Goal: Transaction & Acquisition: Purchase product/service

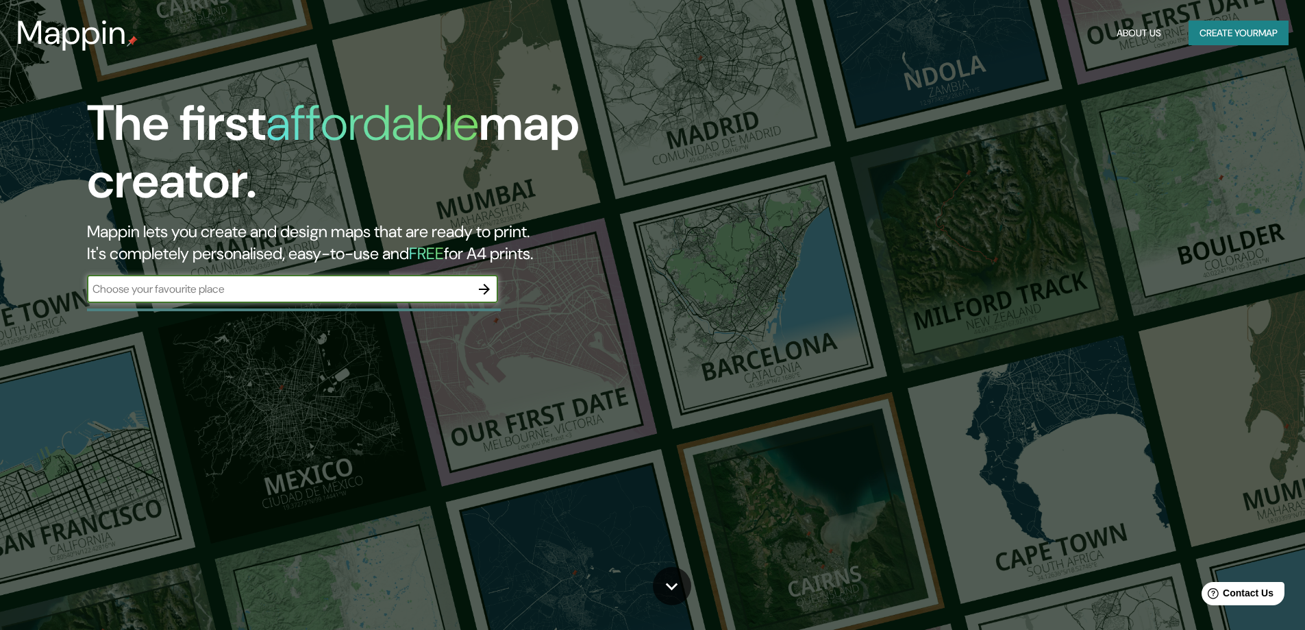
click at [204, 290] on input "text" at bounding box center [279, 289] width 384 height 16
type input "Orcasitas"
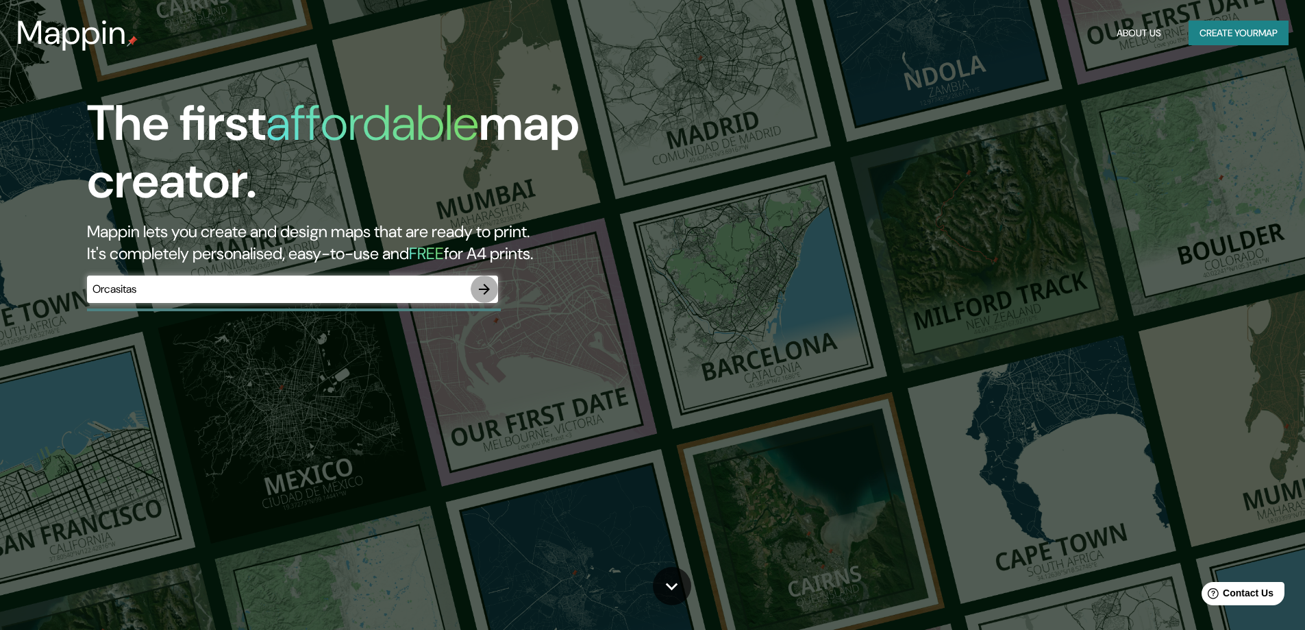
click at [483, 289] on icon "button" at bounding box center [484, 289] width 11 height 11
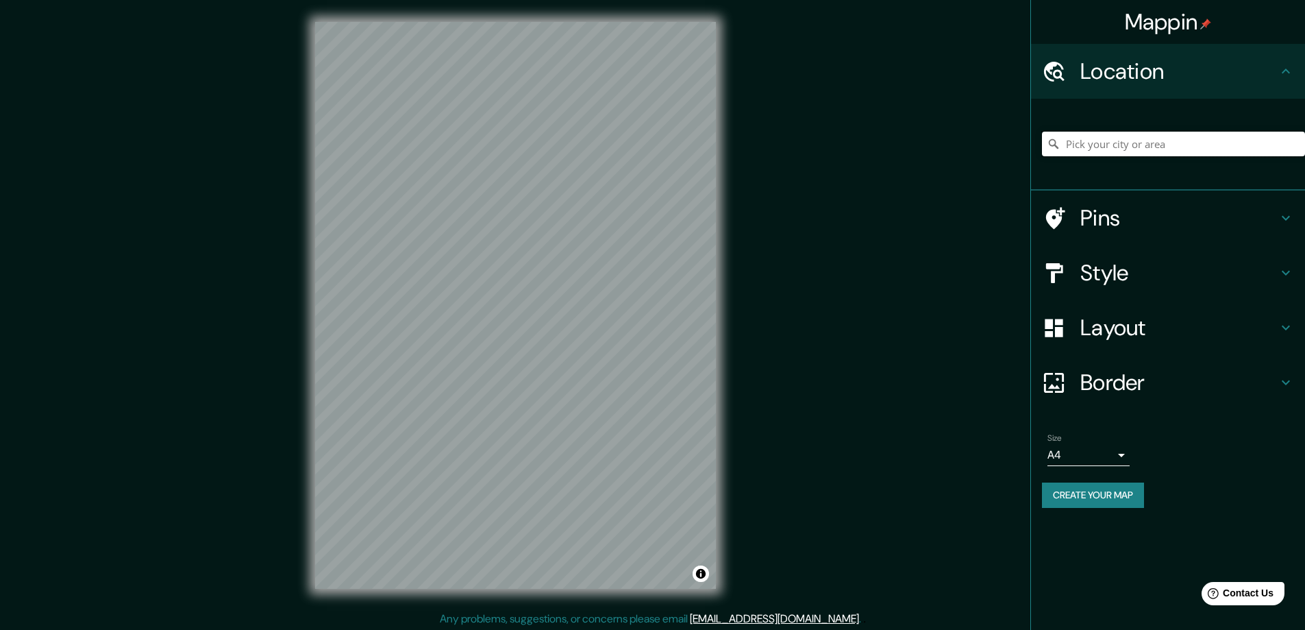
click at [1100, 140] on input "Pick your city or area" at bounding box center [1173, 144] width 263 height 25
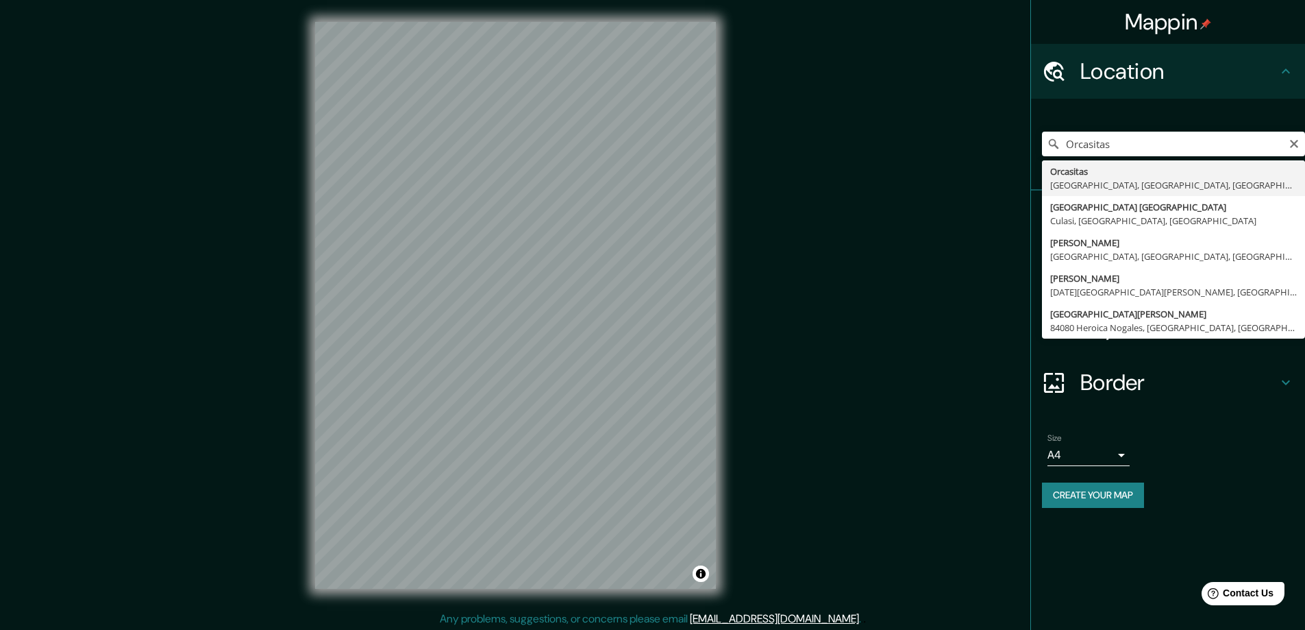
type input "Orcasitas, Madrid, Madrid, España"
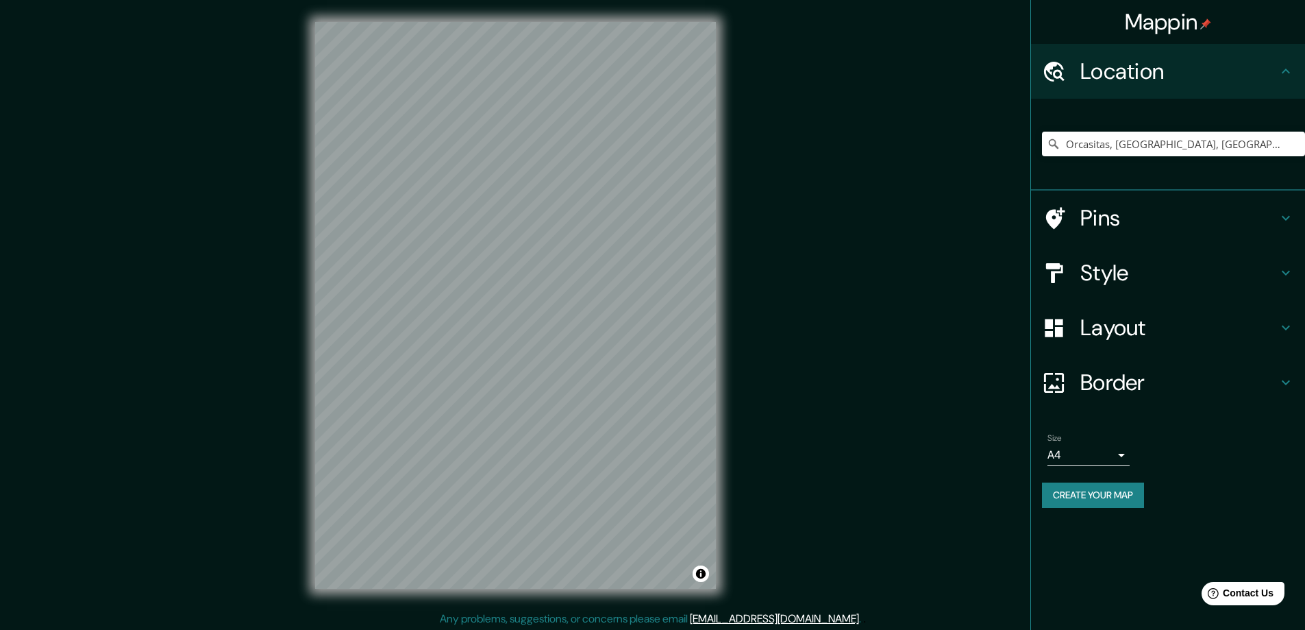
click at [1196, 276] on h4 "Style" at bounding box center [1179, 272] width 197 height 27
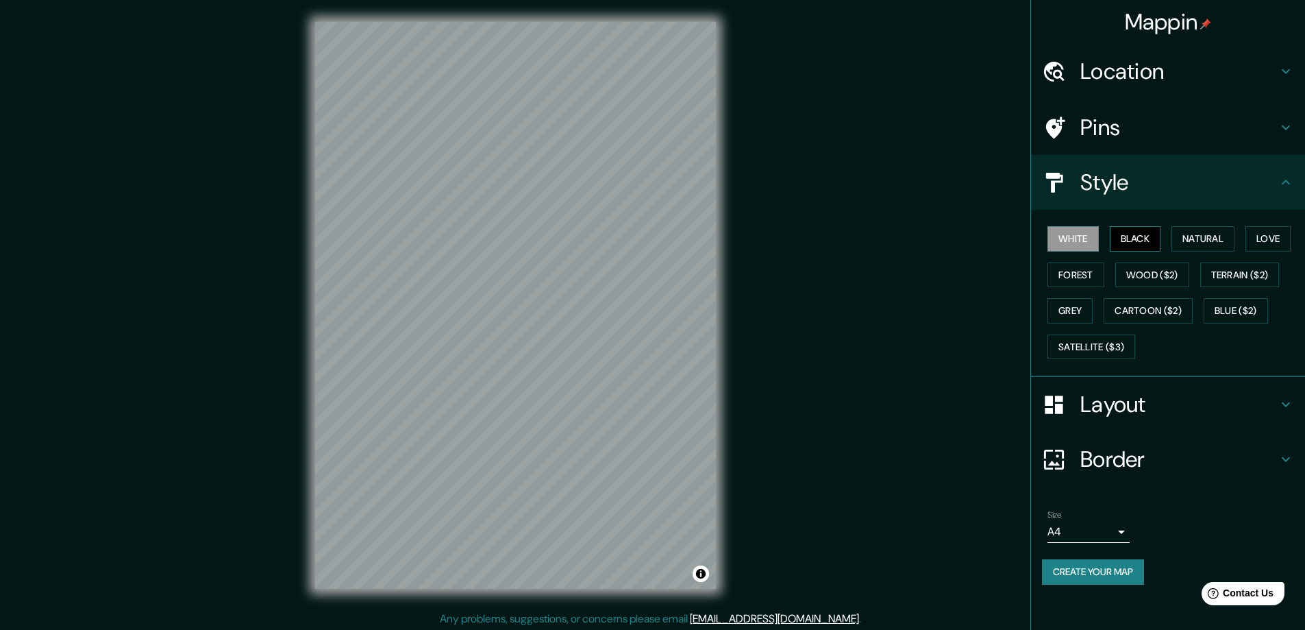
click at [1125, 234] on button "Black" at bounding box center [1135, 238] width 51 height 25
click at [1083, 238] on button "White" at bounding box center [1073, 238] width 51 height 25
click at [1201, 241] on button "Natural" at bounding box center [1203, 238] width 63 height 25
click at [1267, 240] on button "Love" at bounding box center [1268, 238] width 45 height 25
click at [1231, 241] on button "Natural" at bounding box center [1203, 238] width 63 height 25
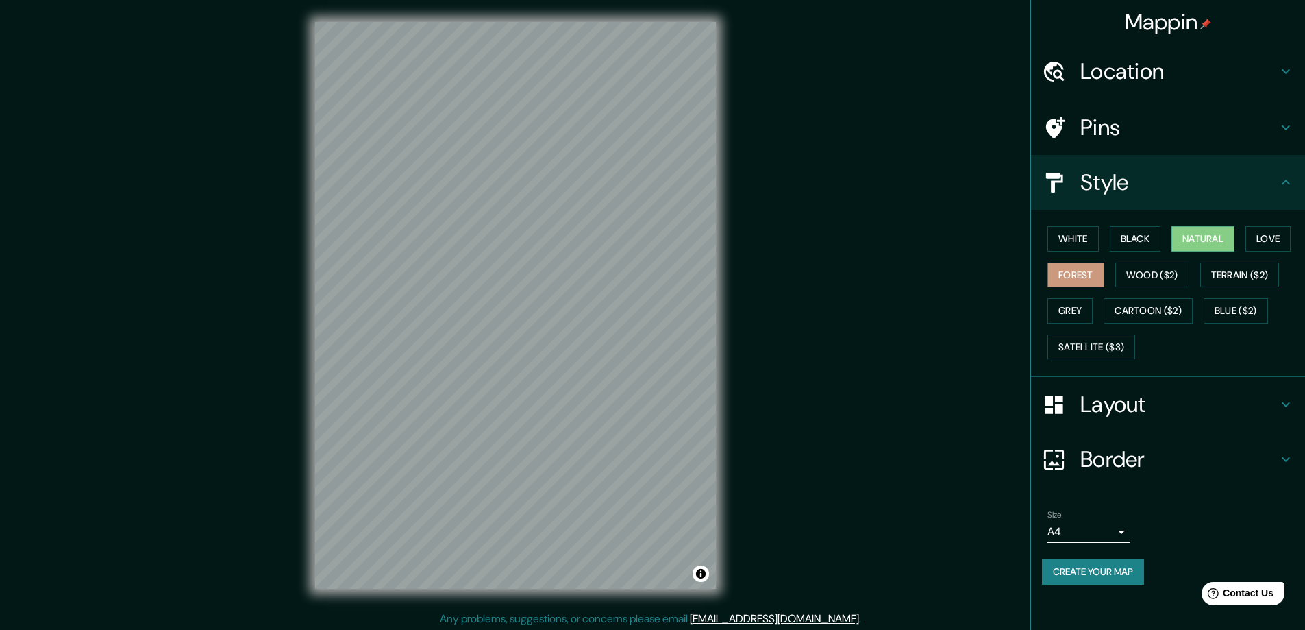
click at [1086, 272] on button "Forest" at bounding box center [1076, 274] width 57 height 25
click at [1142, 278] on button "Wood ($2)" at bounding box center [1153, 274] width 74 height 25
click at [1077, 309] on button "Grey" at bounding box center [1070, 310] width 45 height 25
click at [1201, 234] on button "Natural" at bounding box center [1203, 238] width 63 height 25
click at [1288, 71] on icon at bounding box center [1286, 71] width 8 height 5
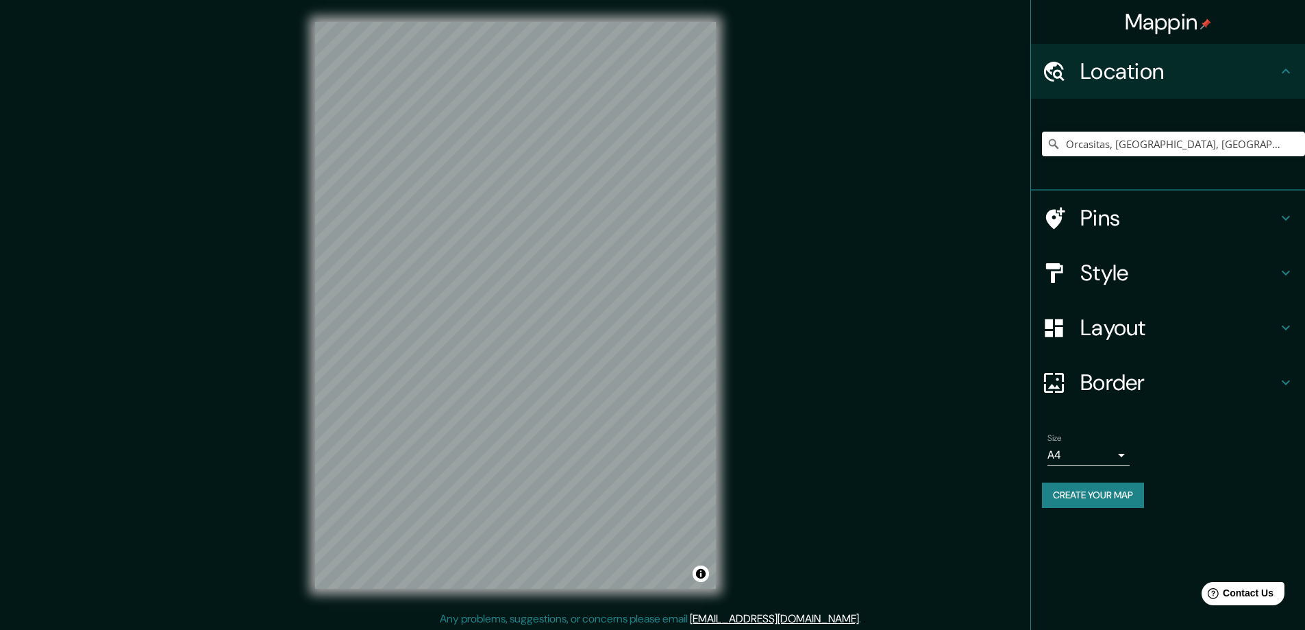
click at [1288, 71] on icon at bounding box center [1286, 71] width 8 height 5
click at [1276, 220] on h4 "Pins" at bounding box center [1179, 217] width 197 height 27
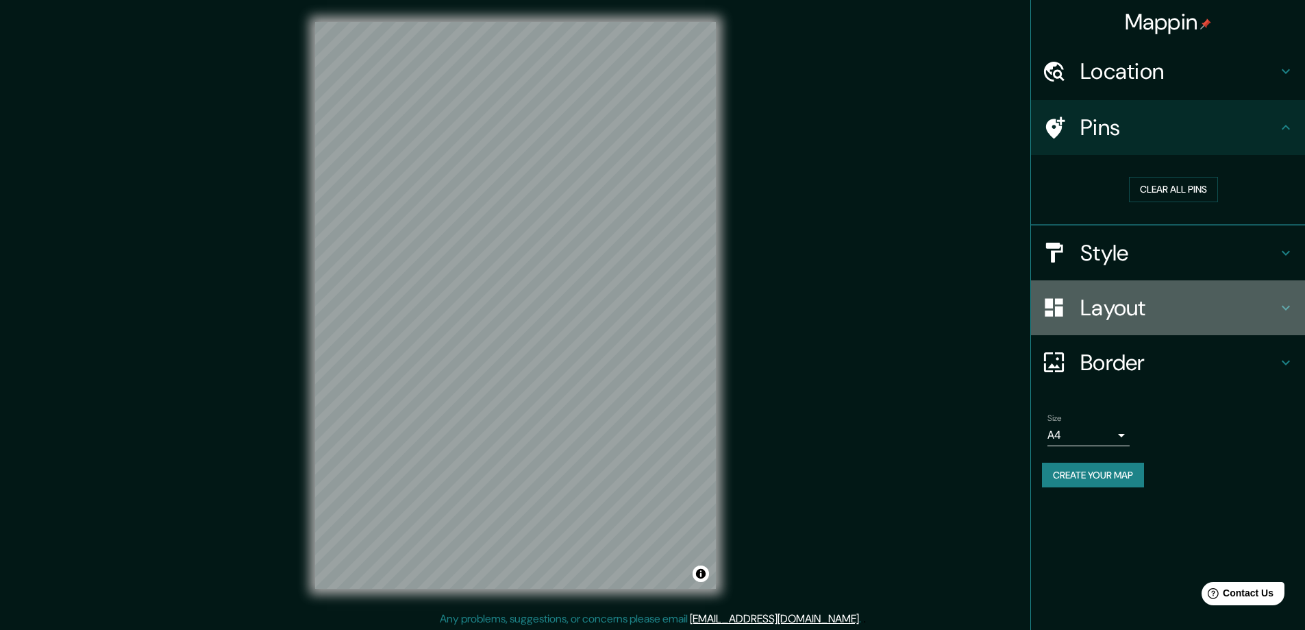
click at [1285, 296] on div "Layout" at bounding box center [1168, 307] width 274 height 55
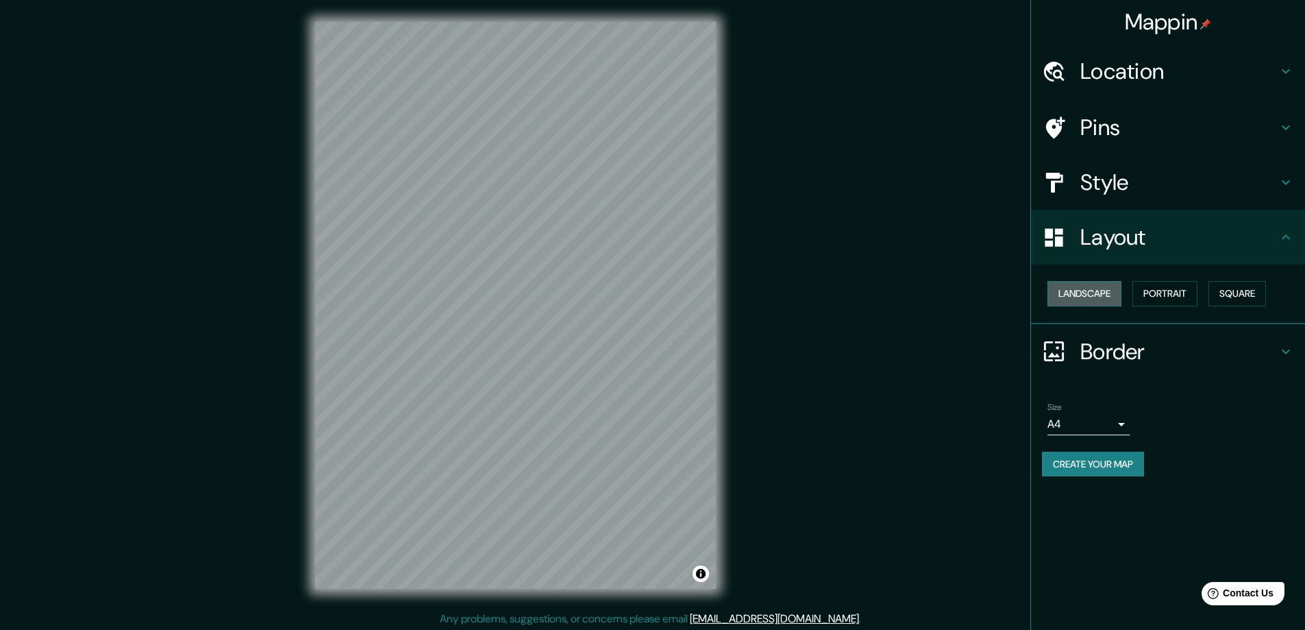
click at [1092, 295] on button "Landscape" at bounding box center [1085, 293] width 74 height 25
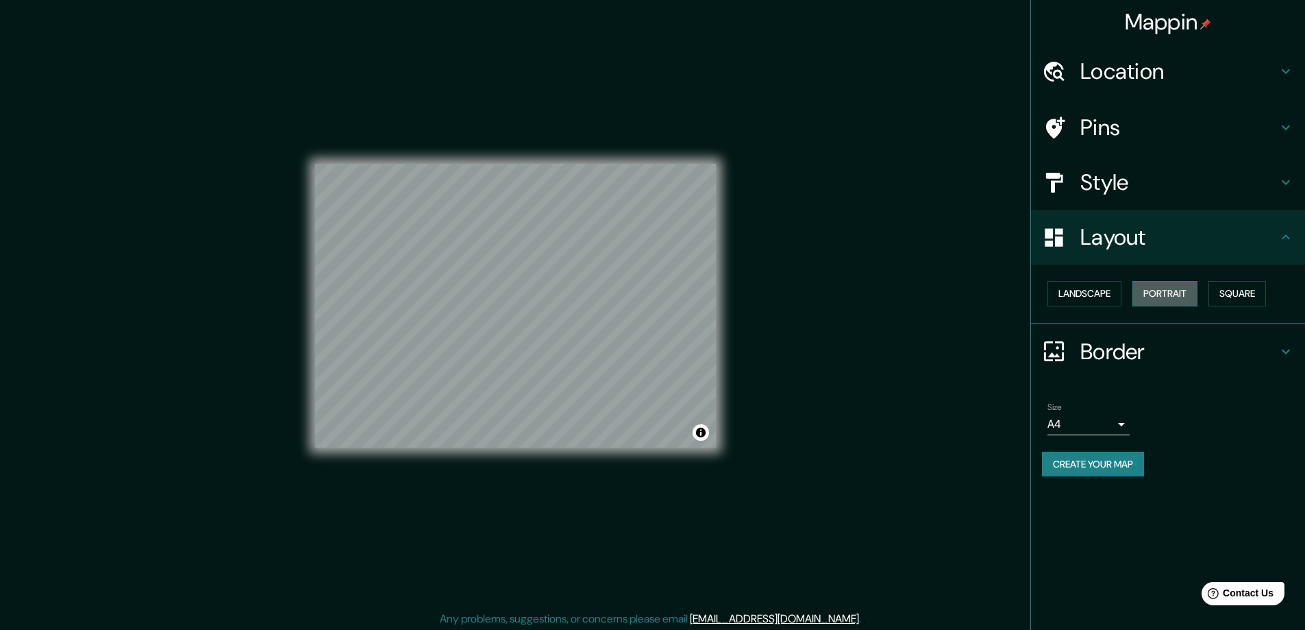
click at [1161, 293] on button "Portrait" at bounding box center [1165, 293] width 65 height 25
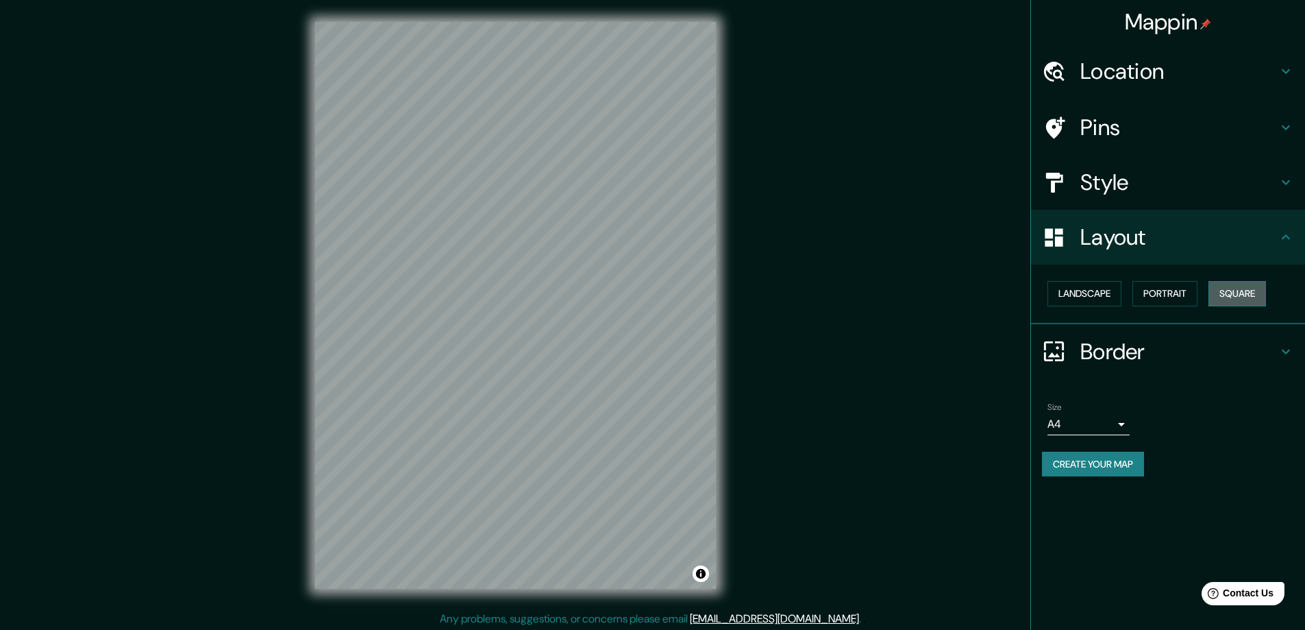
click at [1233, 293] on button "Square" at bounding box center [1238, 293] width 58 height 25
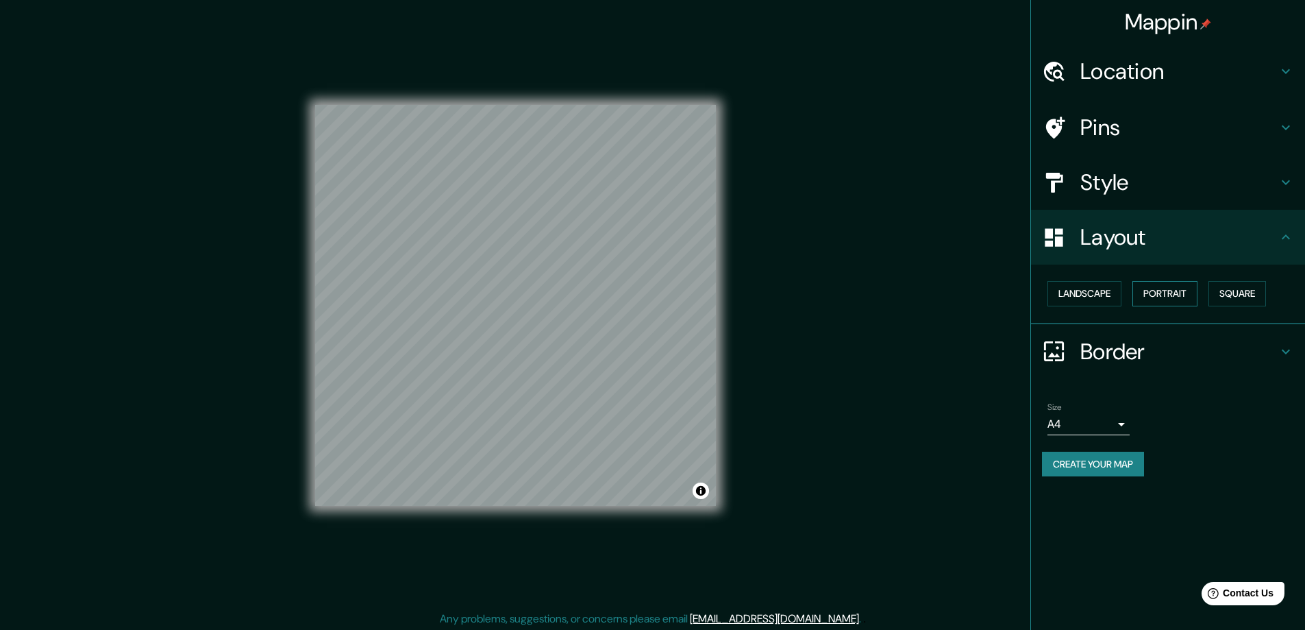
click at [1156, 297] on button "Portrait" at bounding box center [1165, 293] width 65 height 25
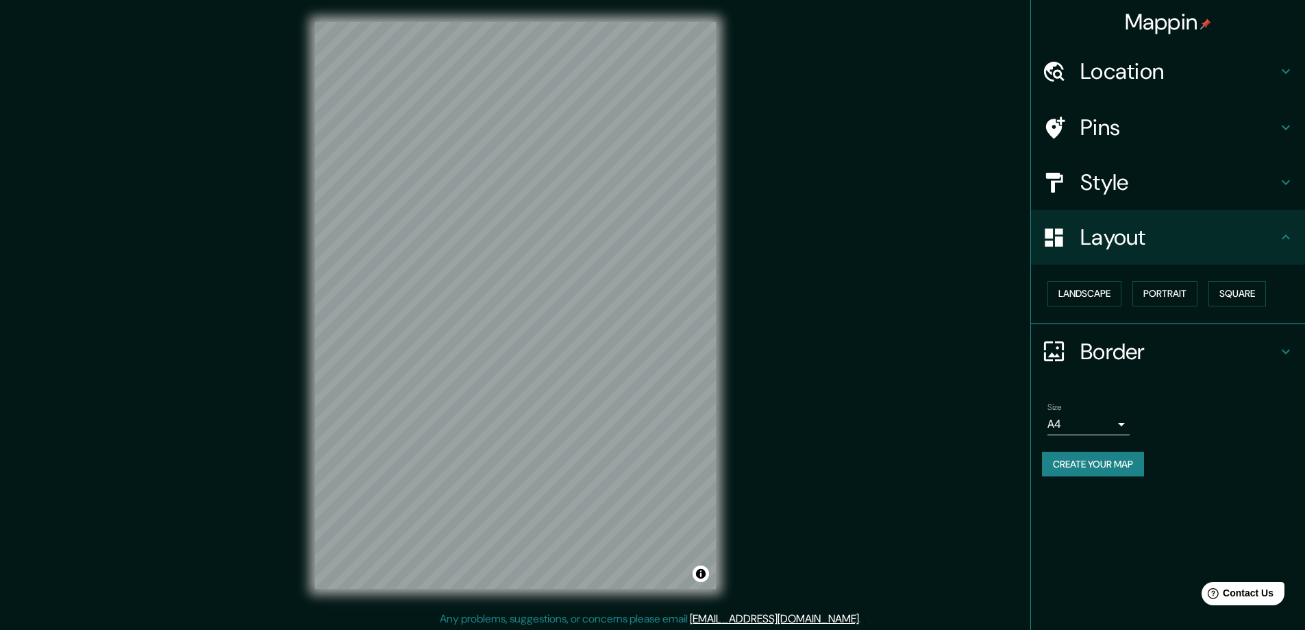
click at [1288, 349] on icon at bounding box center [1286, 351] width 16 height 16
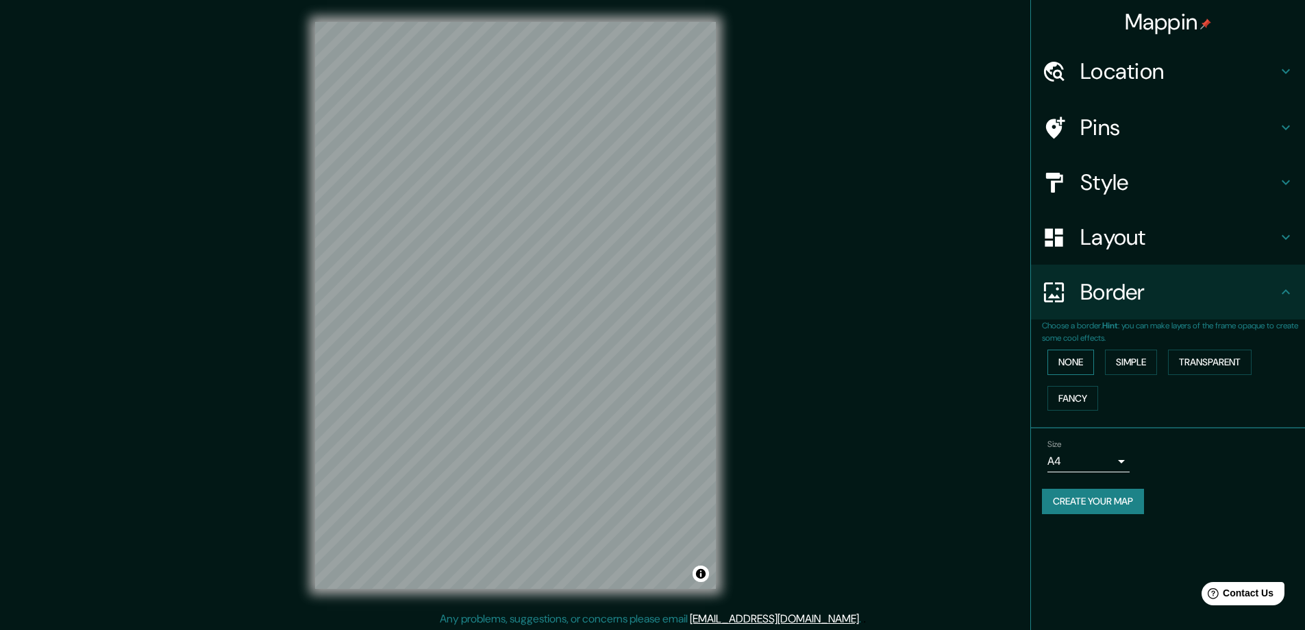
click at [1076, 363] on button "None" at bounding box center [1071, 361] width 47 height 25
click at [1136, 359] on button "Simple" at bounding box center [1131, 361] width 52 height 25
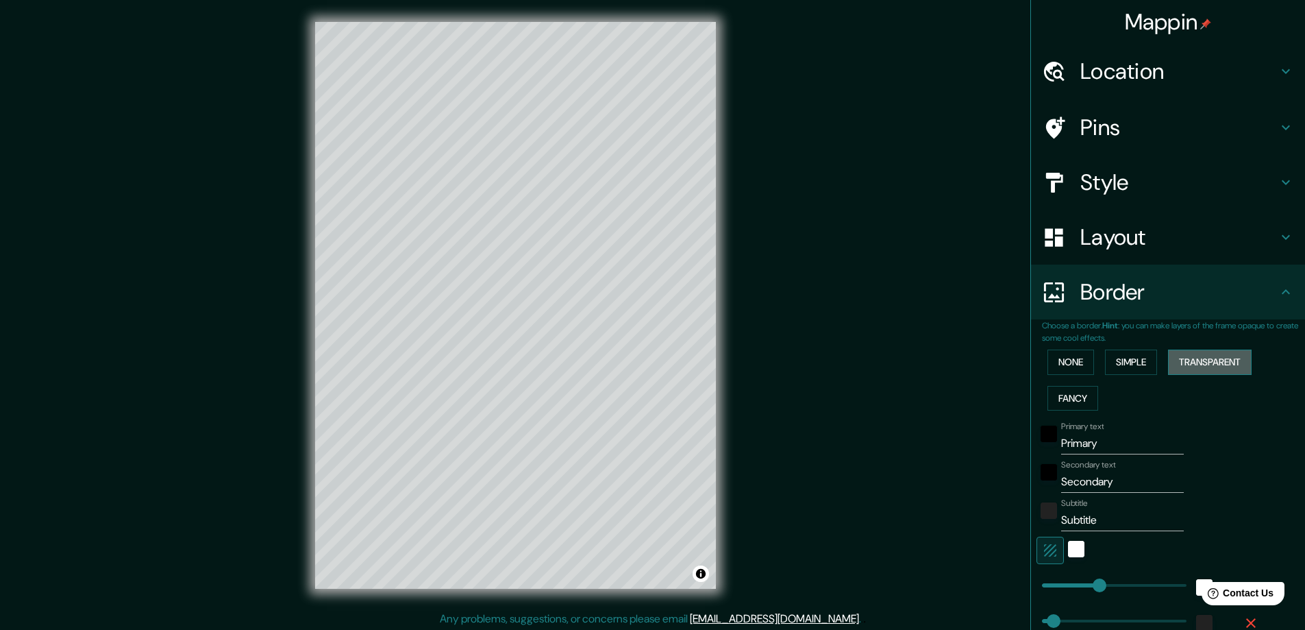
click at [1191, 364] on button "Transparent" at bounding box center [1210, 361] width 84 height 25
drag, startPoint x: 1078, startPoint y: 398, endPoint x: 1105, endPoint y: 380, distance: 32.5
click at [1078, 397] on button "Fancy" at bounding box center [1073, 398] width 51 height 25
click at [1144, 361] on button "Simple" at bounding box center [1131, 361] width 52 height 25
drag, startPoint x: 1110, startPoint y: 439, endPoint x: 933, endPoint y: 432, distance: 177.6
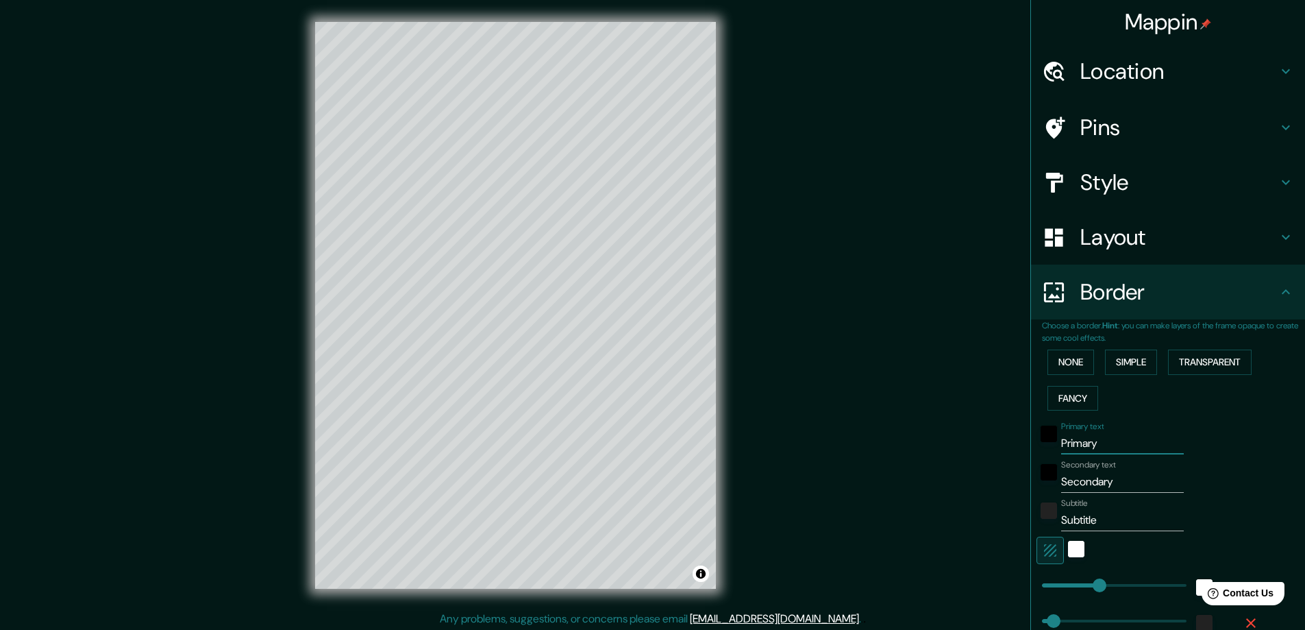
click at [937, 434] on div "Mappin Location Orcasitas, Madrid, Madrid, España Pins Style Layout Border Choo…" at bounding box center [652, 316] width 1305 height 632
type input "o"
type input "47"
type input "O"
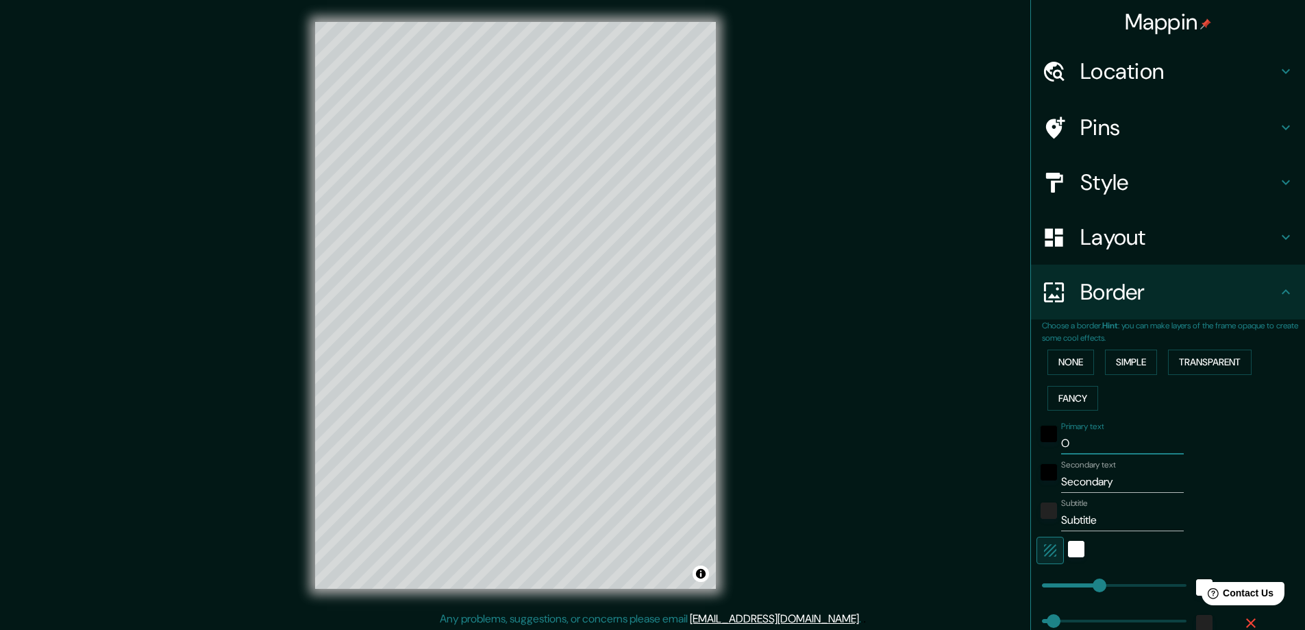
type input "47"
type input "Or"
type input "47"
type input "Orc"
type input "47"
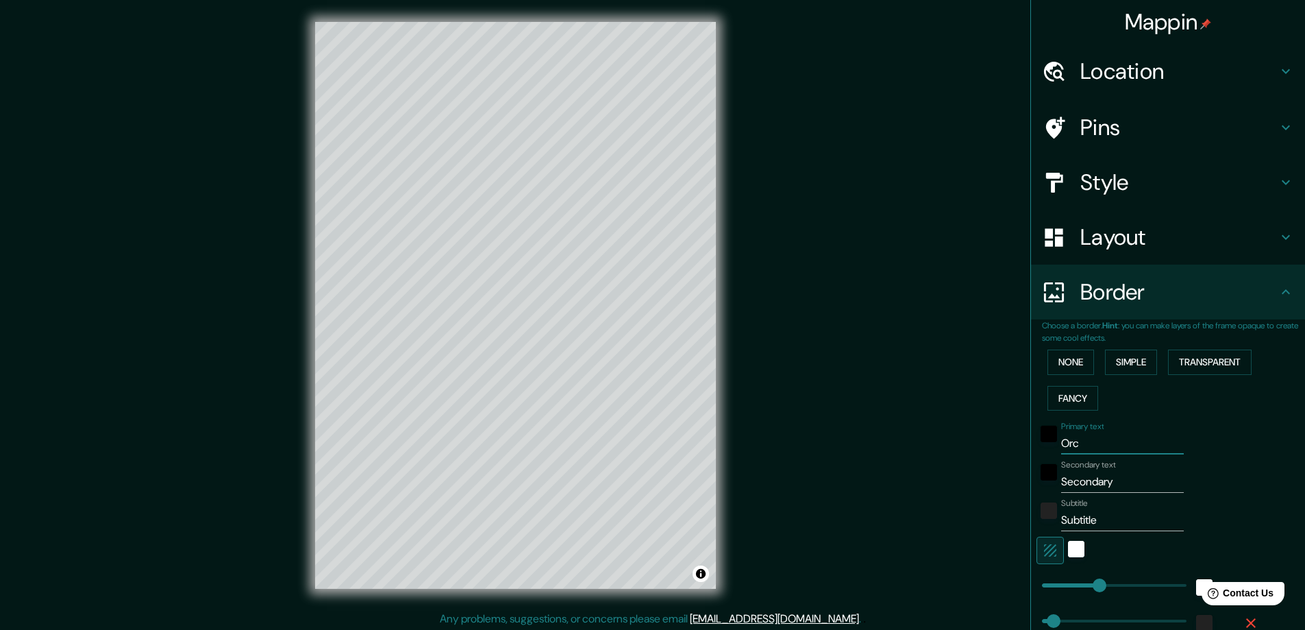
type input "Orca"
type input "47"
type input "Orcas"
type input "47"
type input "Orcasi"
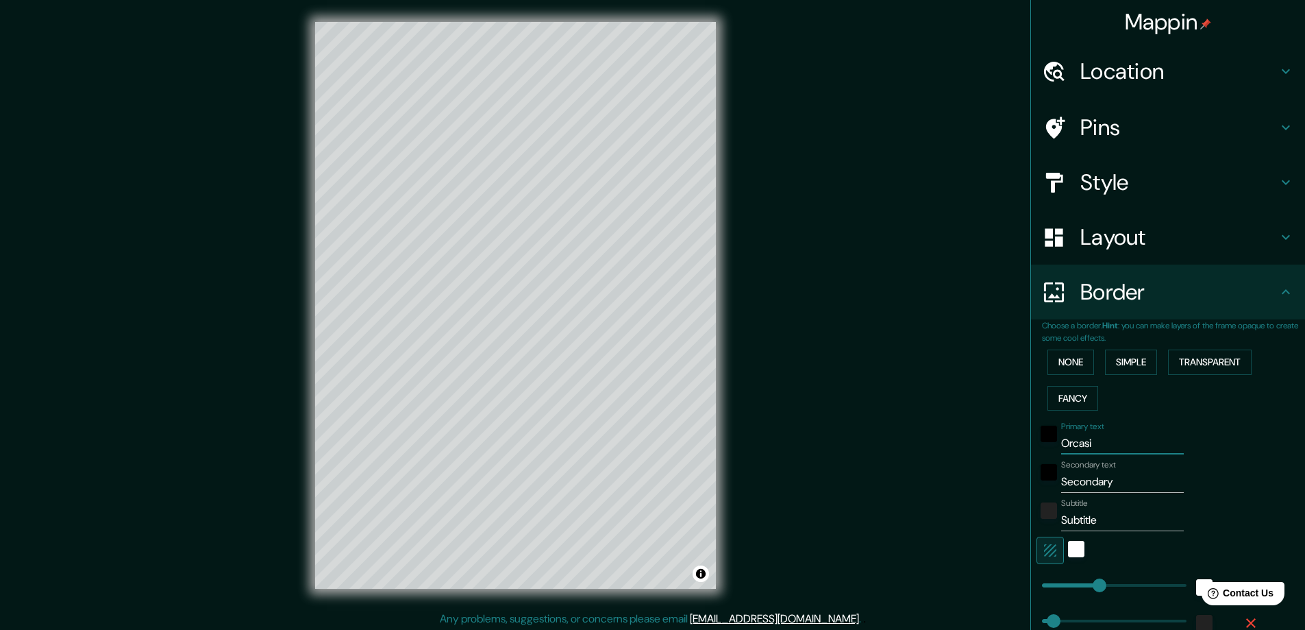
type input "47"
type input "Orcasit"
type input "47"
type input "Orcasita"
type input "47"
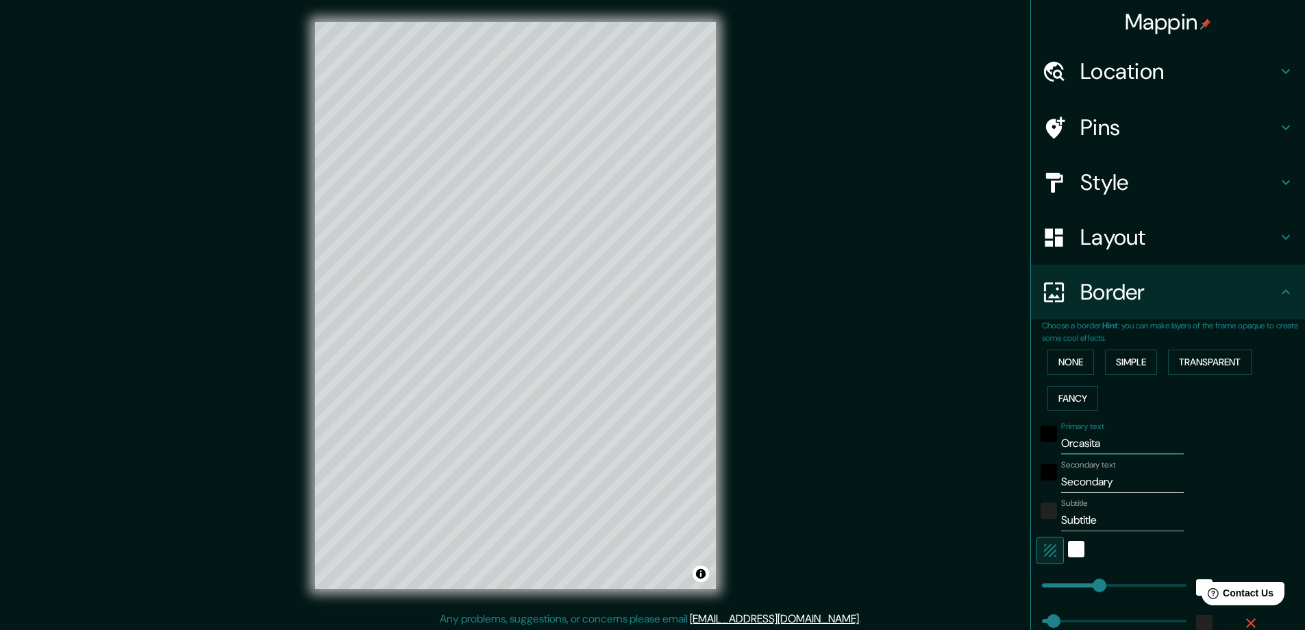
type input "Orcasitas"
type input "47"
type input "Orcasitas"
drag, startPoint x: 1121, startPoint y: 473, endPoint x: 894, endPoint y: 452, distance: 227.8
click at [918, 469] on div "Mappin Location Orcasitas, Madrid, Madrid, España Pins Style Layout Border Choo…" at bounding box center [652, 316] width 1305 height 632
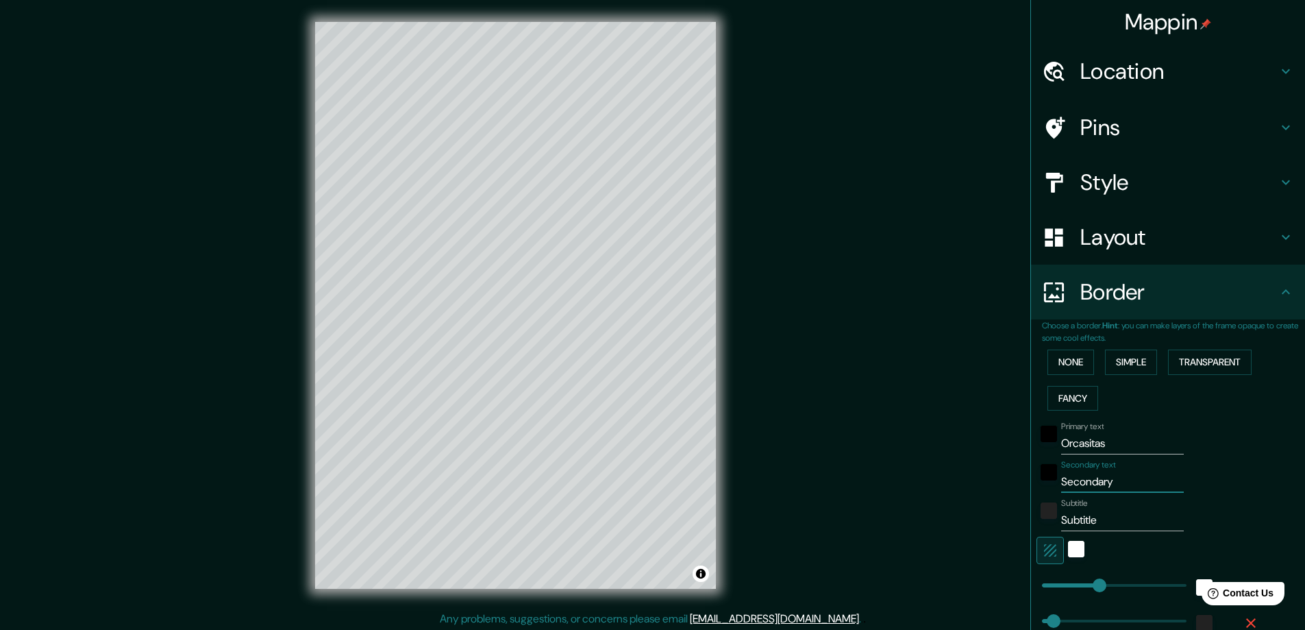
type input "m"
type input "47"
type input "M"
type input "47"
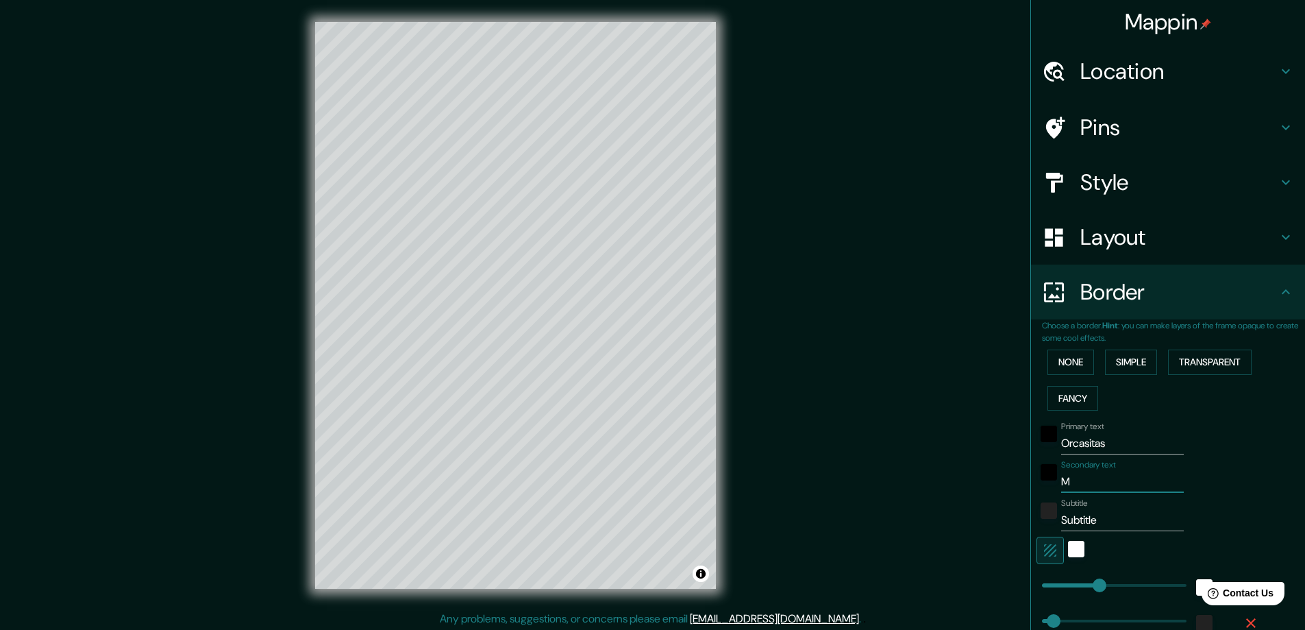
type input "Ma"
type input "47"
type input "Mad"
type input "47"
type input "Madr"
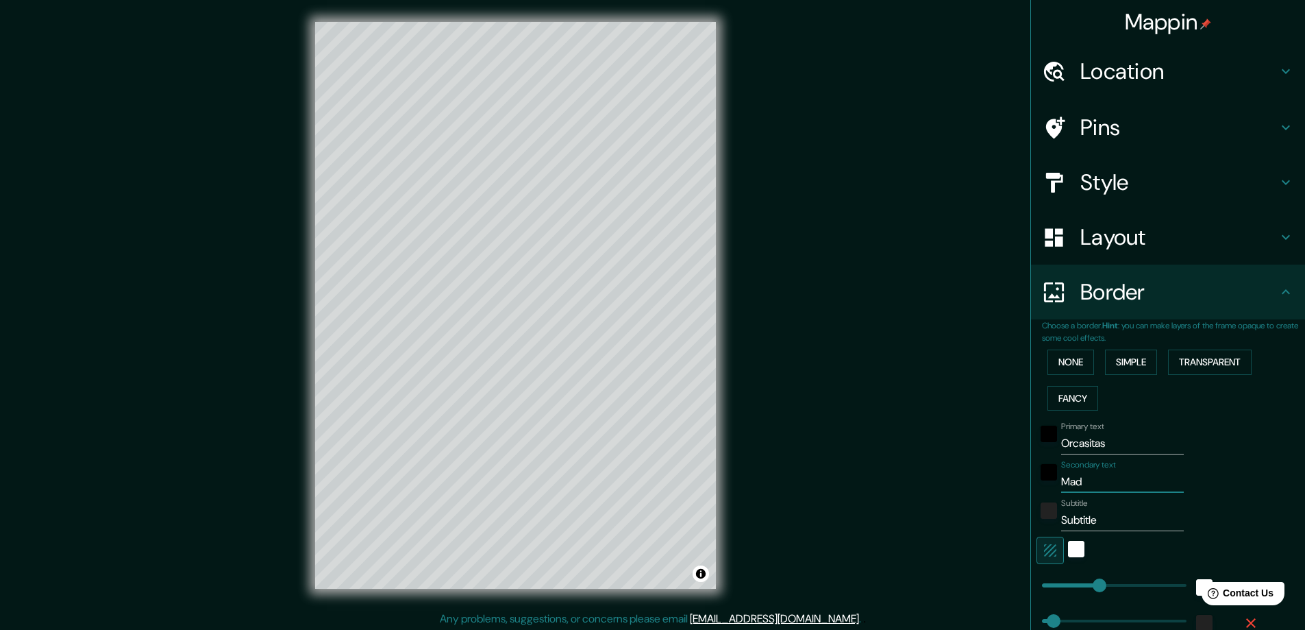
type input "47"
type input "Madri"
type input "47"
type input "Madrid"
type input "47"
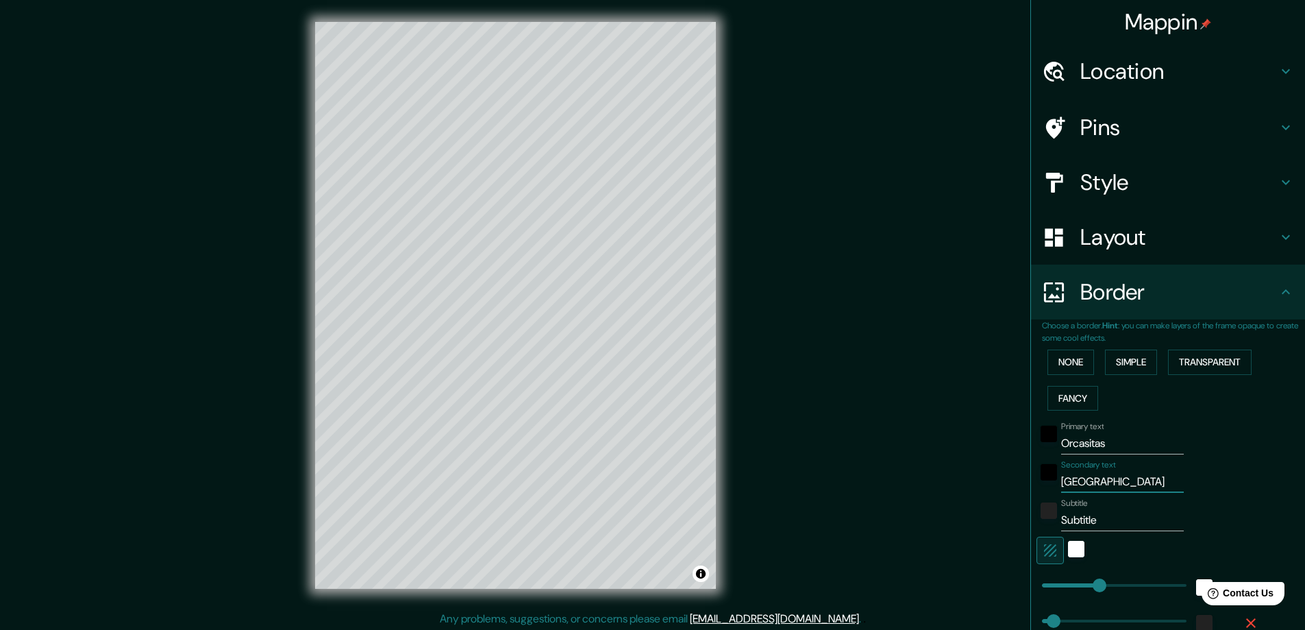
type input "Madrid"
drag, startPoint x: 1105, startPoint y: 528, endPoint x: 952, endPoint y: 491, distance: 157.1
click at [962, 497] on div "Mappin Location Orcasitas, Madrid, Madrid, España Pins Style Layout Border Choo…" at bounding box center [652, 316] width 1305 height 632
type input "E"
type input "47"
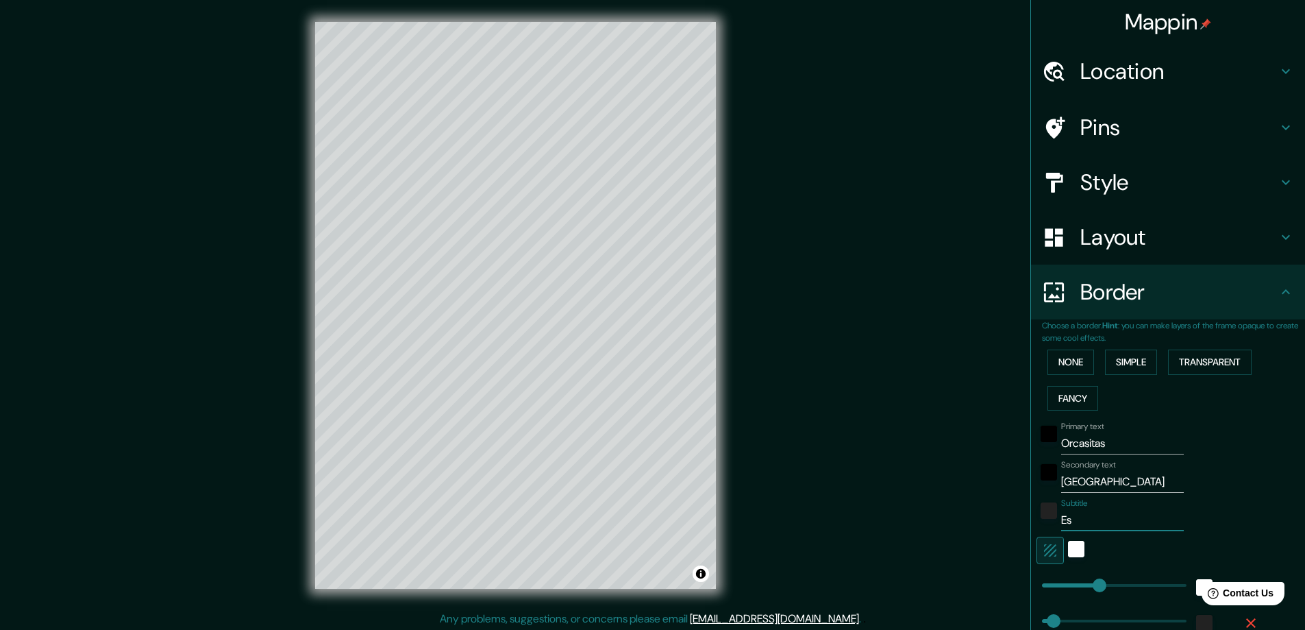
type input "Esp"
type input "47"
type input "Espa"
type input "47"
type input "Españ"
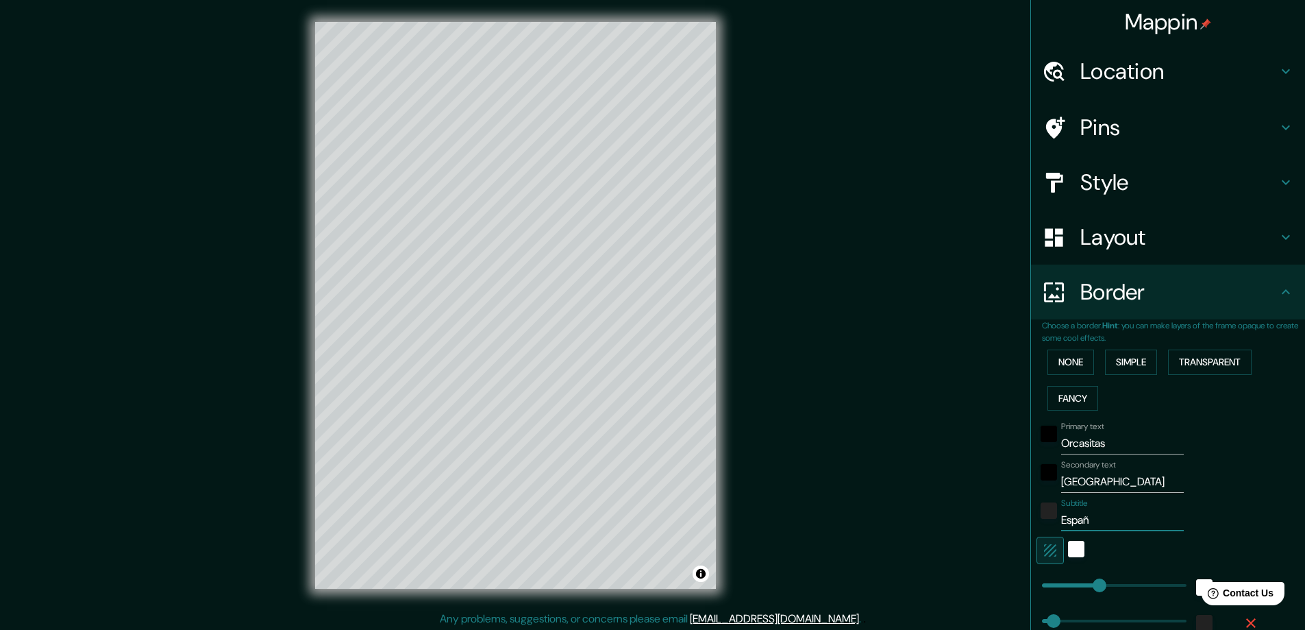
type input "47"
type input "España"
type input "47"
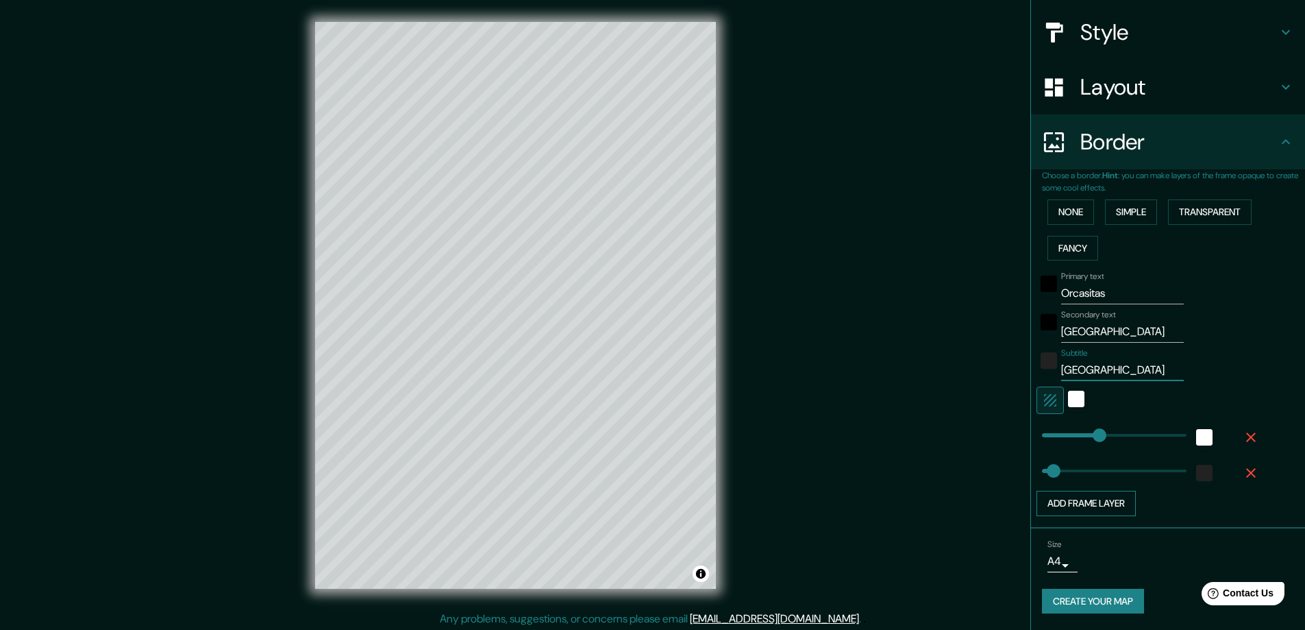
scroll to position [3, 0]
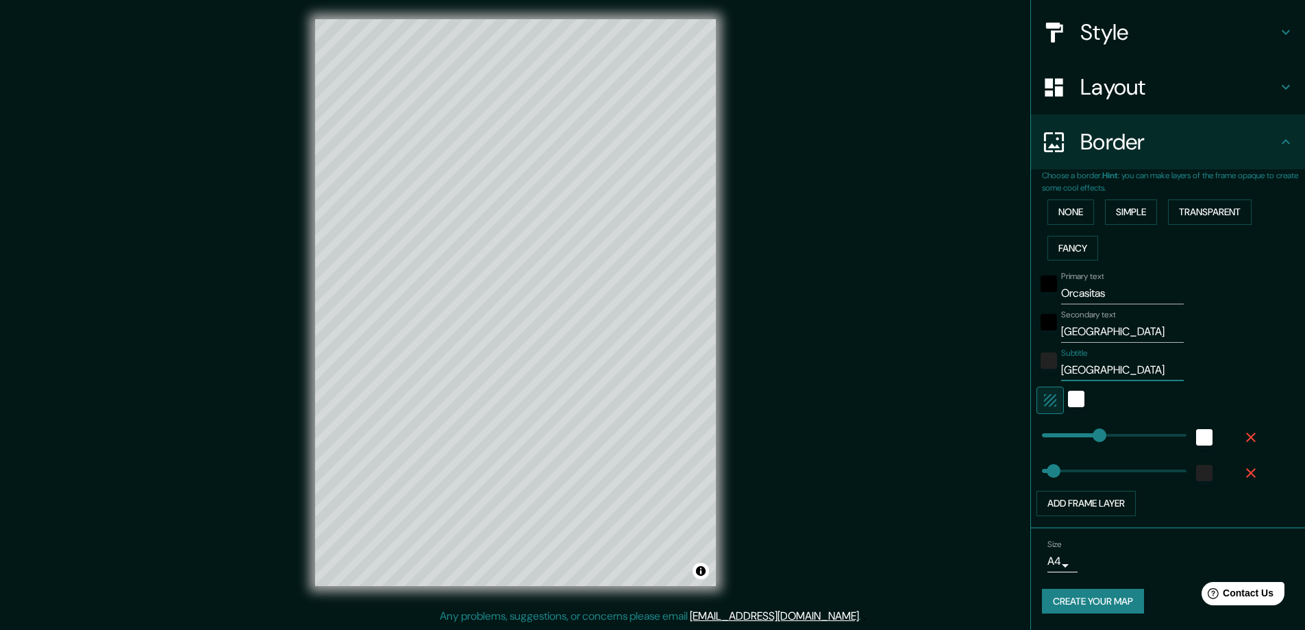
type input "España"
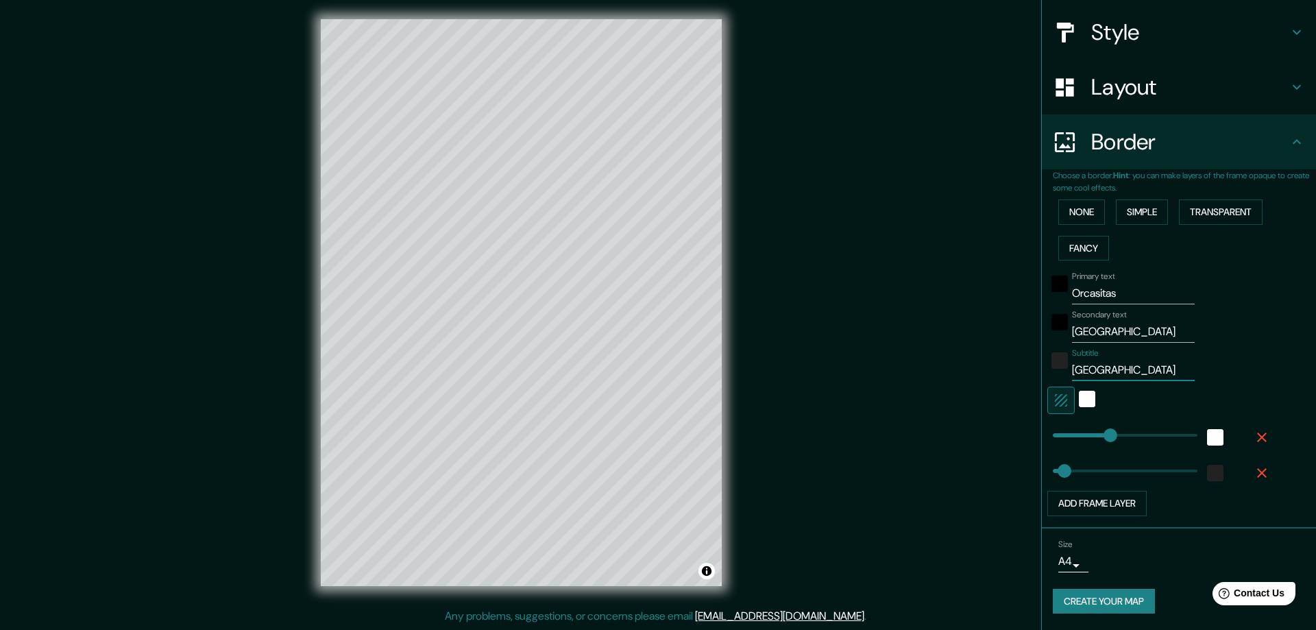
click at [1061, 562] on body "Mappin Location Orcasitas, Madrid, Madrid, España Pins Style Layout Border Choo…" at bounding box center [658, 312] width 1316 height 630
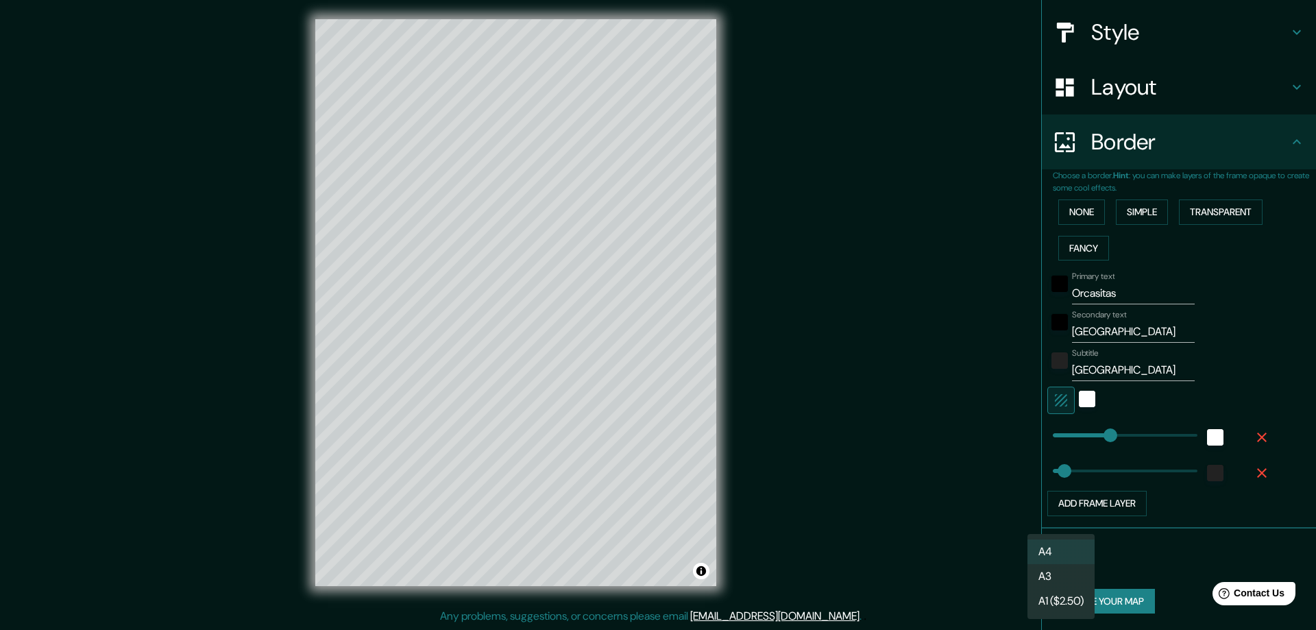
click at [1054, 550] on li "A4" at bounding box center [1060, 551] width 67 height 25
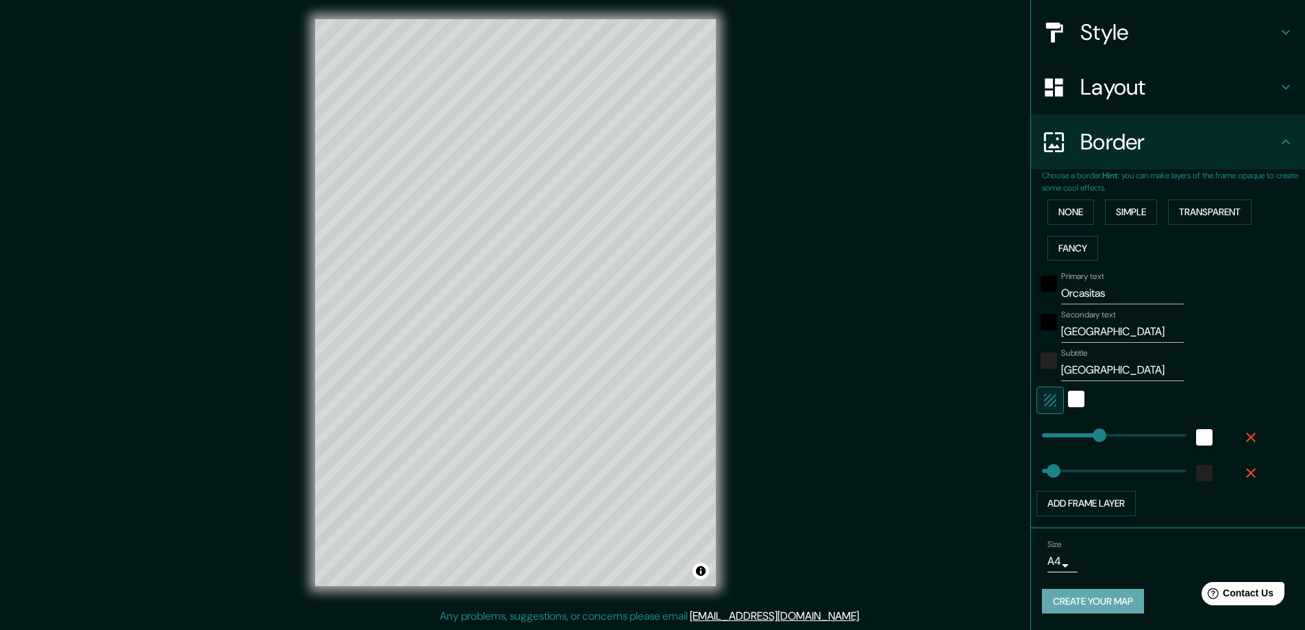
click at [1096, 598] on button "Create your map" at bounding box center [1093, 601] width 102 height 25
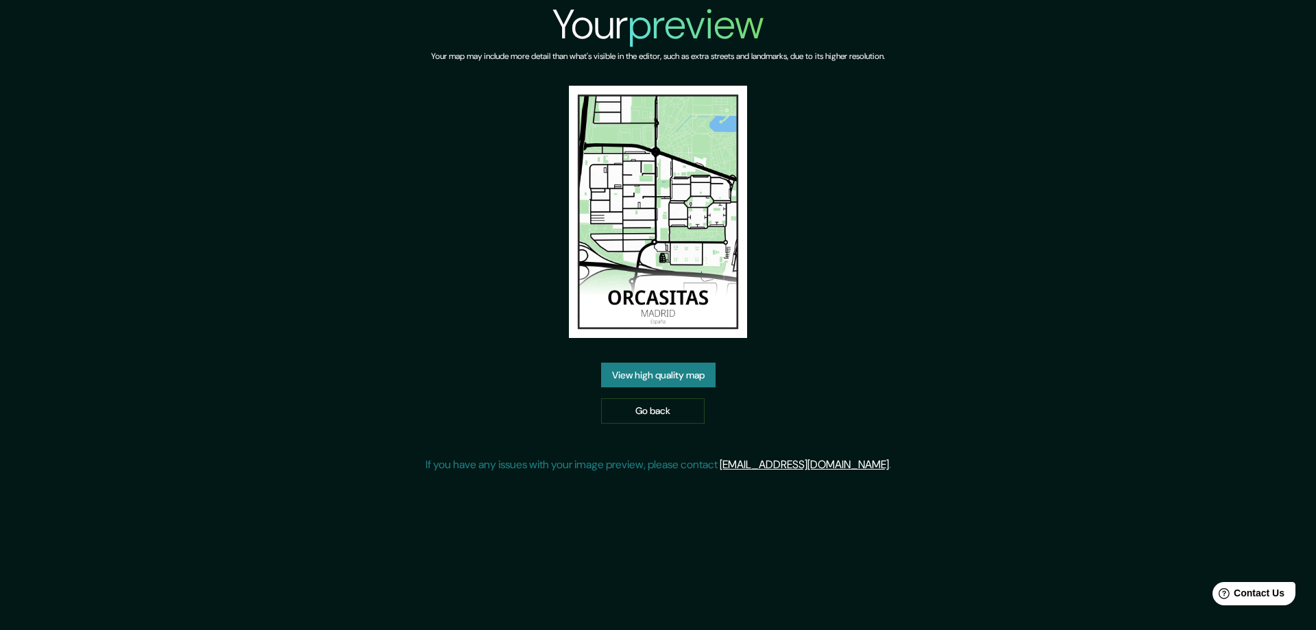
click at [687, 373] on link "View high quality map" at bounding box center [658, 374] width 114 height 25
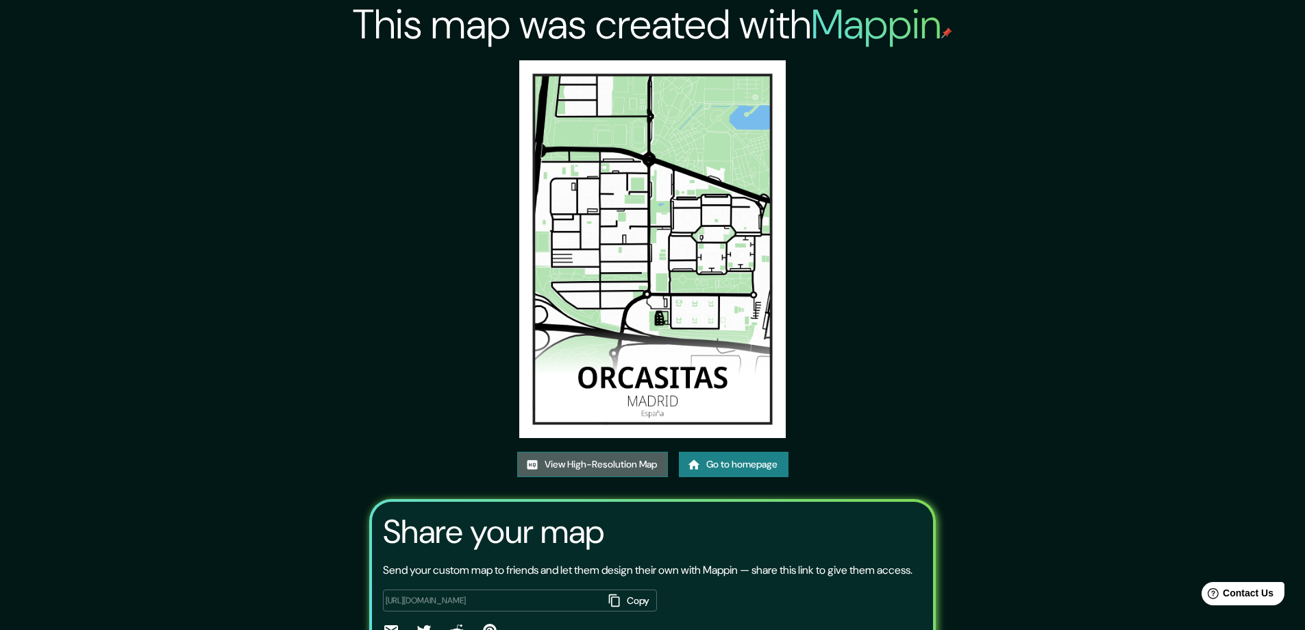
click at [583, 467] on link "View High-Resolution Map" at bounding box center [592, 464] width 151 height 25
click at [611, 458] on link "View High-Resolution Map" at bounding box center [592, 464] width 151 height 25
